Goal: Find contact information: Obtain details needed to contact an individual or organization

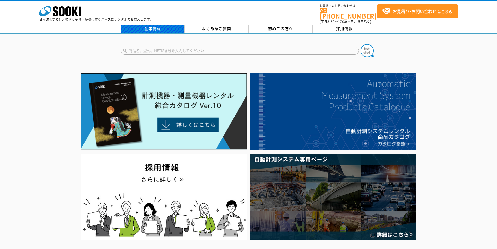
click at [144, 25] on link "企業情報" at bounding box center [153, 29] width 64 height 8
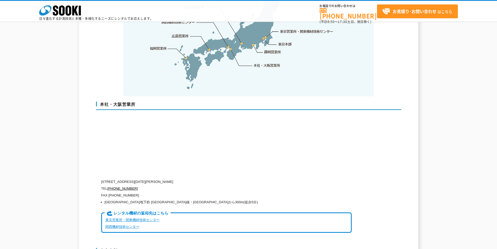
scroll to position [1279, 0]
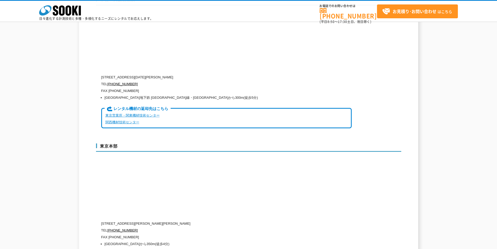
click at [143, 113] on link "東京営業所・関東機材技術センター" at bounding box center [132, 115] width 54 height 4
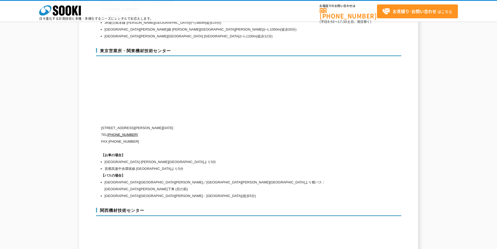
scroll to position [2206, 0]
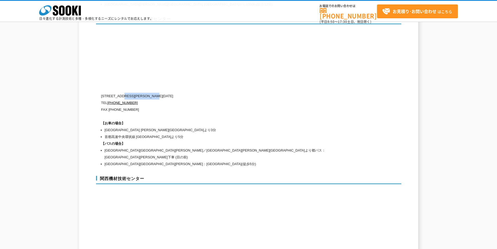
drag, startPoint x: 123, startPoint y: 84, endPoint x: 174, endPoint y: 85, distance: 51.2
click at [174, 93] on p "〒134-0086 東京都江戸川区臨海町2-3-18" at bounding box center [226, 96] width 251 height 7
drag, startPoint x: 136, startPoint y: 92, endPoint x: 109, endPoint y: 93, distance: 26.7
click at [109, 99] on p "TEL 0120-856-991" at bounding box center [226, 102] width 251 height 7
copy link "0120-856-991"
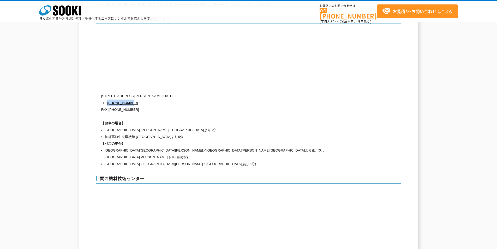
click at [200, 99] on p "TEL 0120-856-991" at bounding box center [226, 102] width 251 height 7
drag, startPoint x: 83, startPoint y: 13, endPoint x: 61, endPoint y: 11, distance: 21.3
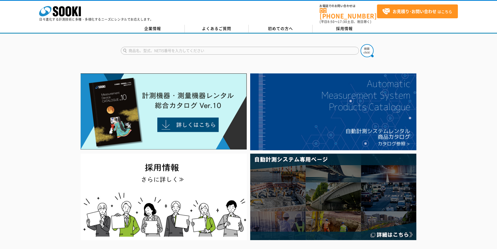
click at [177, 47] on input "text" at bounding box center [240, 51] width 238 height 8
type input "OX-04"
click at [361, 44] on button at bounding box center [367, 50] width 13 height 13
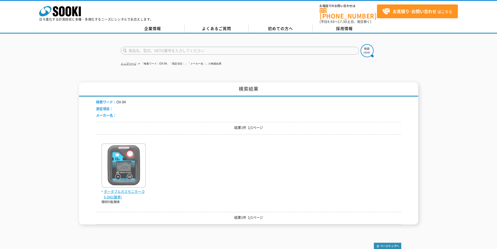
click at [126, 161] on img at bounding box center [124, 166] width 44 height 46
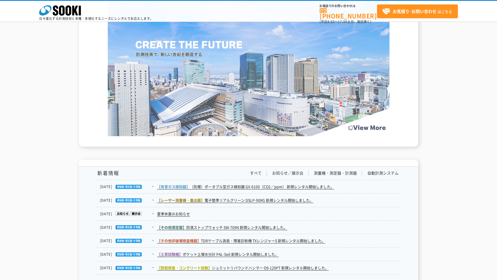
scroll to position [904, 0]
